Goal: Task Accomplishment & Management: Use online tool/utility

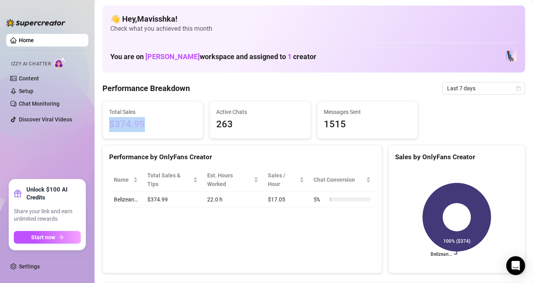
drag, startPoint x: 109, startPoint y: 124, endPoint x: 145, endPoint y: 124, distance: 35.5
click at [146, 124] on span "$374.99" at bounding box center [152, 124] width 87 height 15
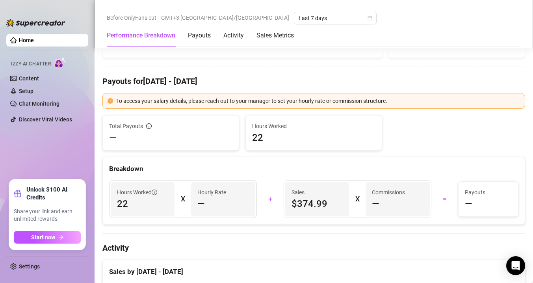
scroll to position [238, 0]
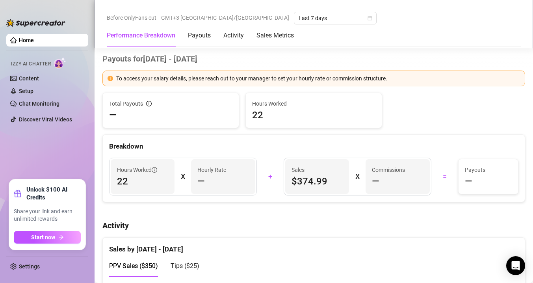
click at [314, 181] on span "$374.99" at bounding box center [317, 181] width 51 height 13
click at [299, 181] on span "$374.99" at bounding box center [317, 181] width 51 height 13
click at [313, 180] on span "$374.99" at bounding box center [317, 181] width 51 height 13
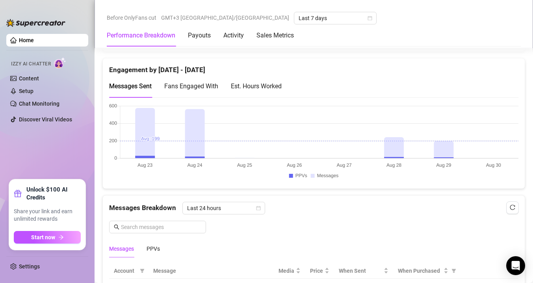
scroll to position [612, 0]
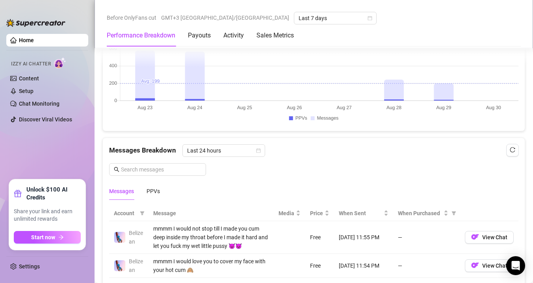
click at [146, 188] on div "Messages PPVs" at bounding box center [134, 191] width 51 height 18
click at [151, 190] on div "PPVs" at bounding box center [153, 191] width 13 height 9
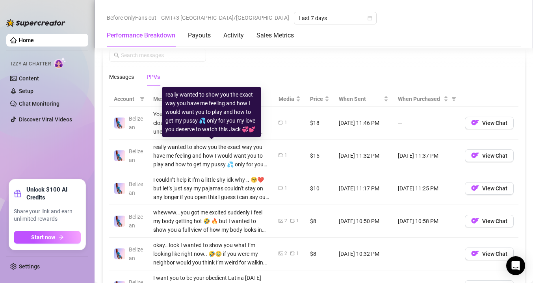
scroll to position [727, 0]
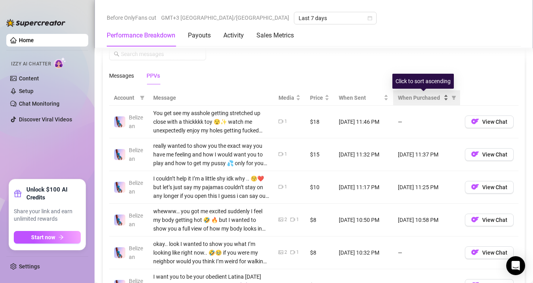
click at [440, 97] on span "When Purchased" at bounding box center [420, 97] width 44 height 9
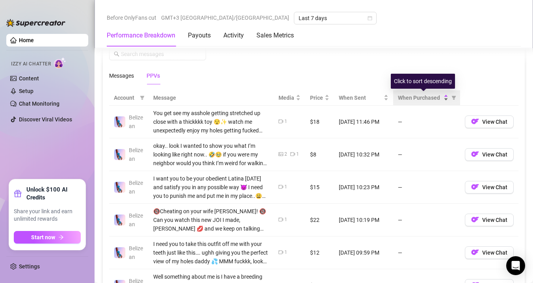
click at [436, 97] on span "When Purchased" at bounding box center [420, 97] width 44 height 9
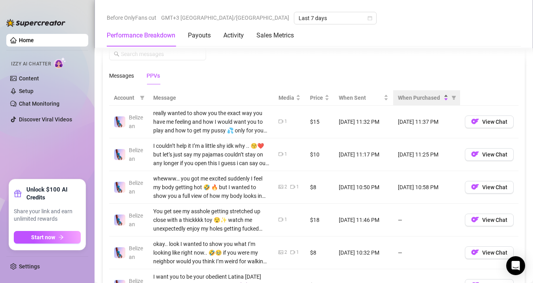
click at [439, 100] on span "When Purchased" at bounding box center [420, 97] width 44 height 9
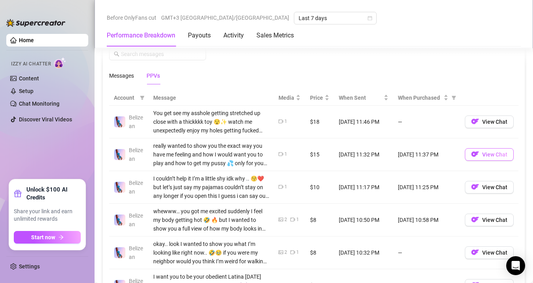
click at [478, 157] on img "button" at bounding box center [475, 154] width 8 height 8
